Goal: Task Accomplishment & Management: Use online tool/utility

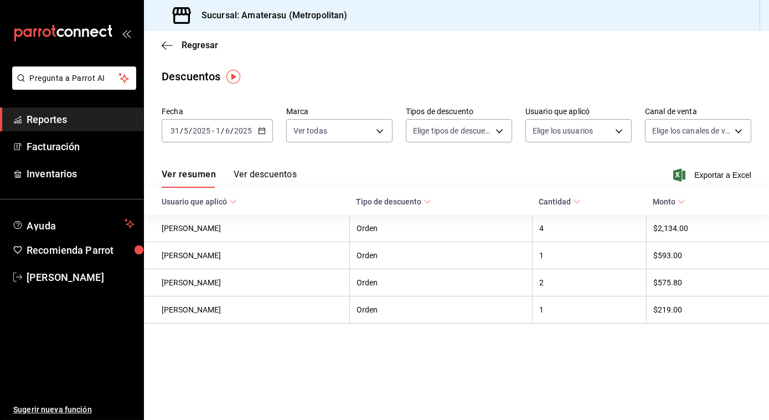
click at [159, 43] on div "Regresar" at bounding box center [456, 45] width 625 height 28
click at [163, 43] on icon "button" at bounding box center [167, 45] width 11 height 10
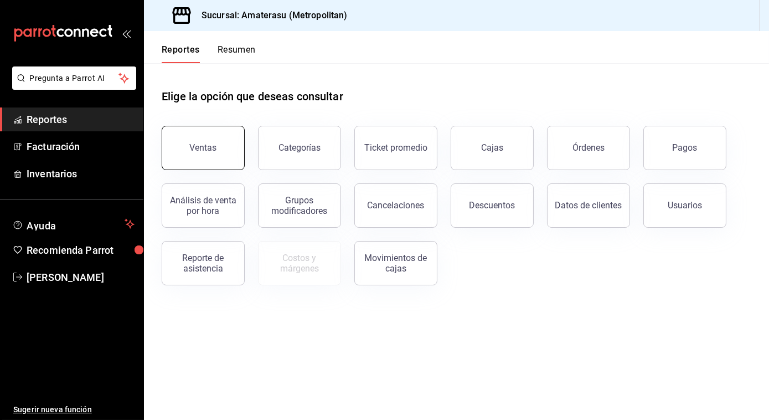
click at [198, 157] on button "Ventas" at bounding box center [203, 148] width 83 height 44
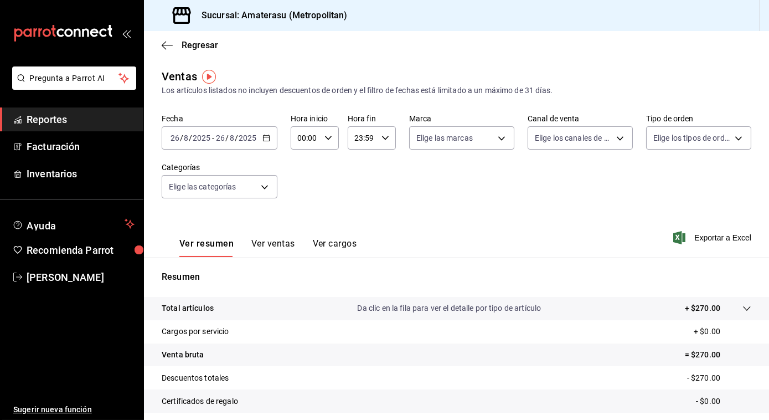
click at [264, 140] on icon "button" at bounding box center [266, 138] width 8 height 8
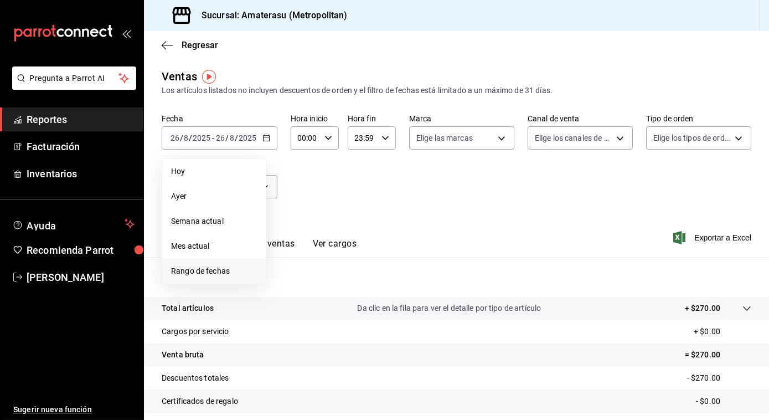
click at [198, 275] on span "Rango de fechas" at bounding box center [214, 271] width 86 height 12
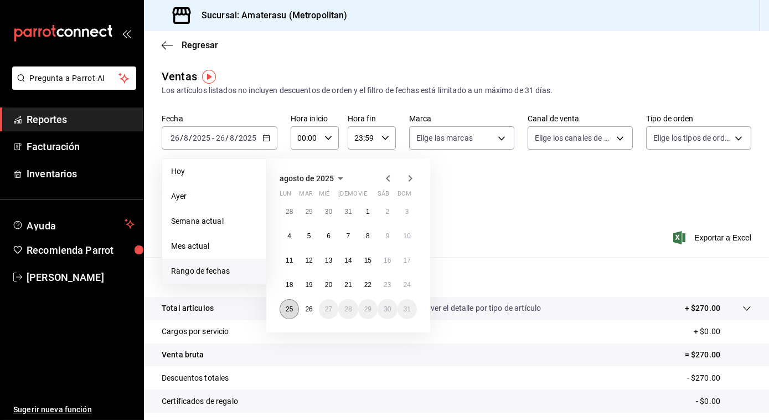
click at [290, 308] on abbr "25" at bounding box center [289, 309] width 7 height 8
click at [307, 309] on abbr "26" at bounding box center [308, 309] width 7 height 8
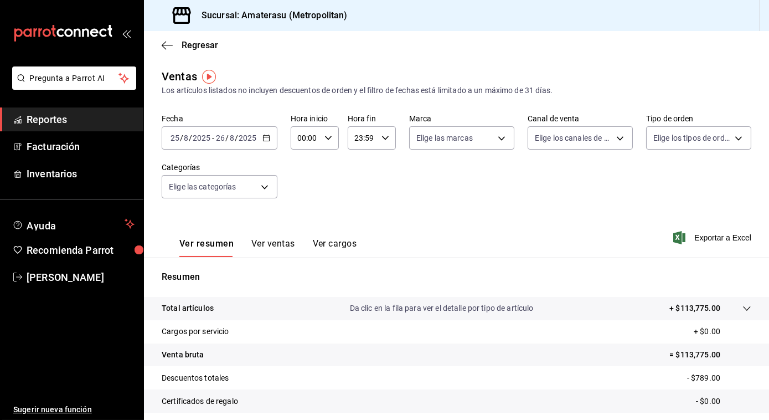
click at [324, 139] on icon "button" at bounding box center [328, 138] width 8 height 8
click at [300, 204] on span "05" at bounding box center [301, 202] width 6 height 9
type input "05:00"
click at [435, 189] on div at bounding box center [384, 210] width 769 height 420
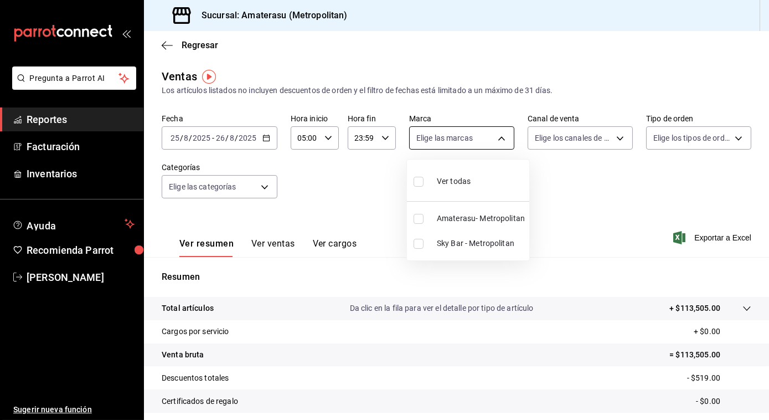
click at [497, 135] on body "Pregunta a Parrot AI Reportes Facturación Inventarios Ayuda Recomienda Parrot […" at bounding box center [384, 210] width 769 height 420
click at [419, 219] on input "checkbox" at bounding box center [419, 219] width 10 height 10
checkbox input "true"
type input "e4cd7fcb-d45b-43ae-a99f-ad4ccfcd9032"
click at [577, 217] on div at bounding box center [384, 210] width 769 height 420
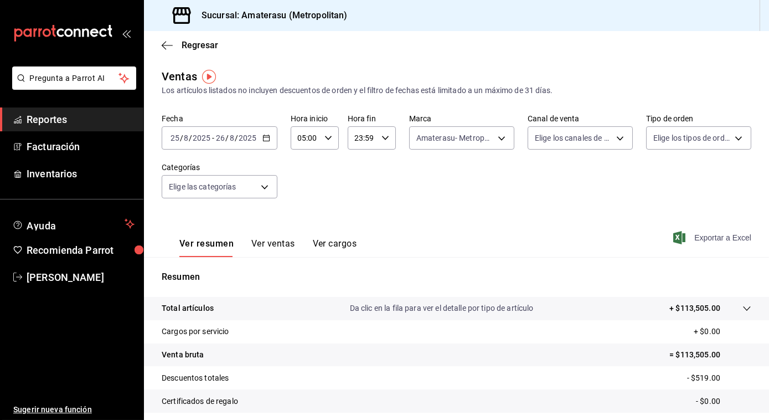
click at [698, 240] on span "Exportar a Excel" at bounding box center [714, 237] width 76 height 13
click at [439, 35] on div "Regresar" at bounding box center [456, 45] width 625 height 28
click at [163, 44] on icon "button" at bounding box center [167, 45] width 11 height 10
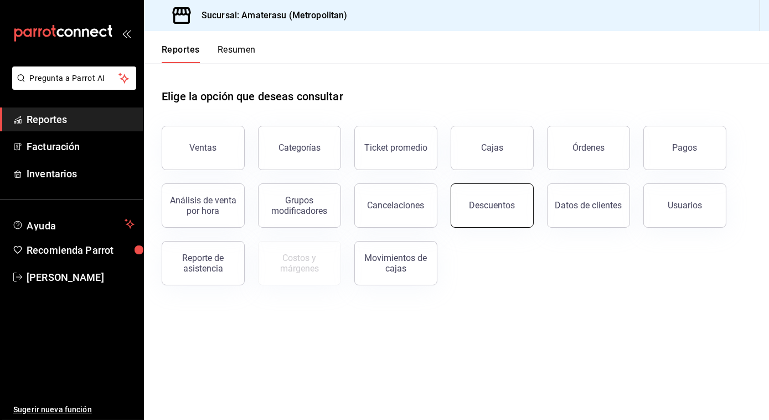
click at [499, 201] on div "Descuentos" at bounding box center [493, 205] width 46 height 11
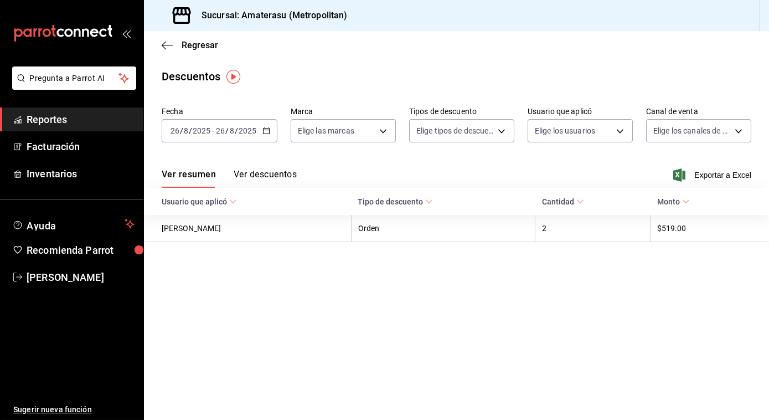
click at [269, 132] on \(Stroke\) "button" at bounding box center [266, 131] width 7 height 6
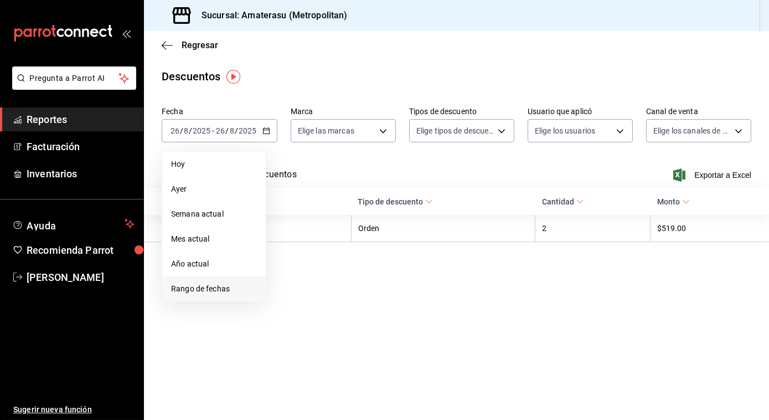
click at [230, 281] on li "Rango de fechas" at bounding box center [214, 288] width 104 height 25
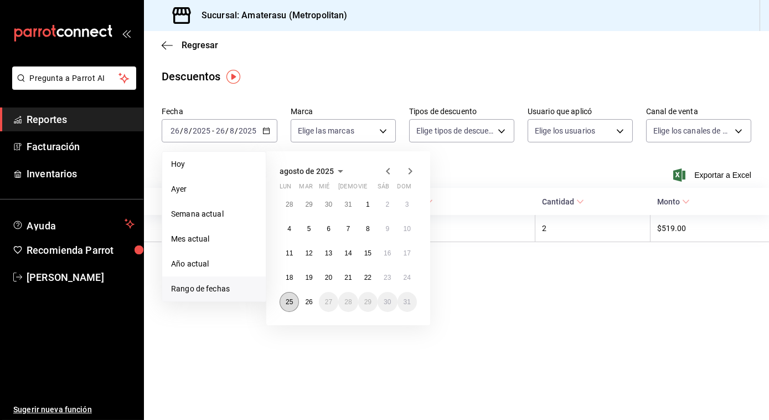
click at [291, 299] on abbr "25" at bounding box center [289, 302] width 7 height 8
click at [307, 303] on abbr "26" at bounding box center [308, 302] width 7 height 8
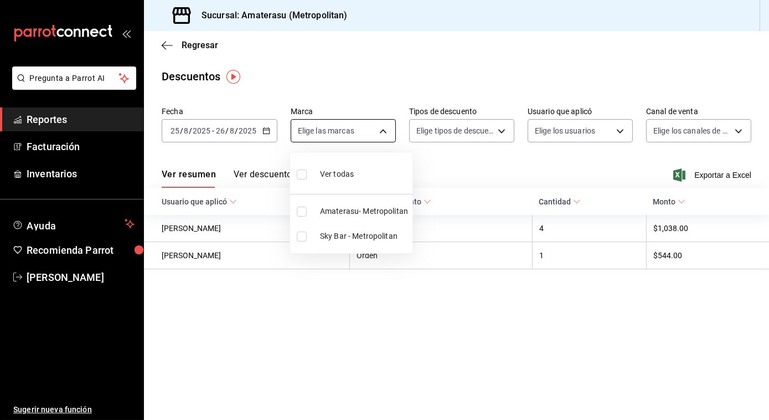
click at [380, 136] on body "Pregunta a Parrot AI Reportes Facturación Inventarios Ayuda Recomienda Parrot […" at bounding box center [384, 210] width 769 height 420
click at [300, 210] on input "checkbox" at bounding box center [302, 212] width 10 height 10
checkbox input "true"
type input "e4cd7fcb-d45b-43ae-a99f-ad4ccfcd9032"
click at [492, 170] on div at bounding box center [384, 210] width 769 height 420
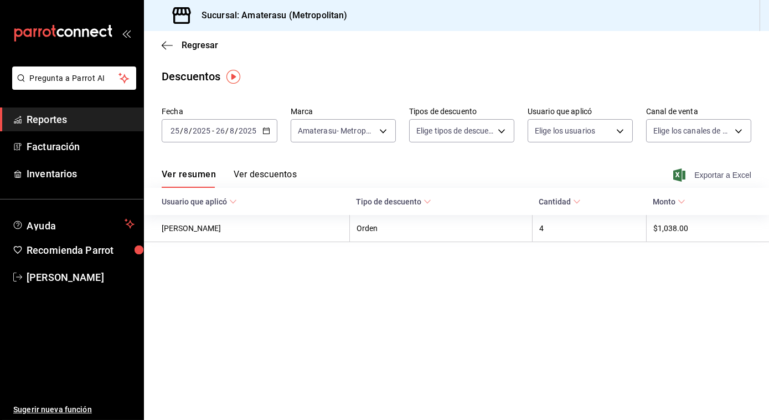
click at [705, 175] on span "Exportar a Excel" at bounding box center [714, 174] width 76 height 13
